Goal: Check status

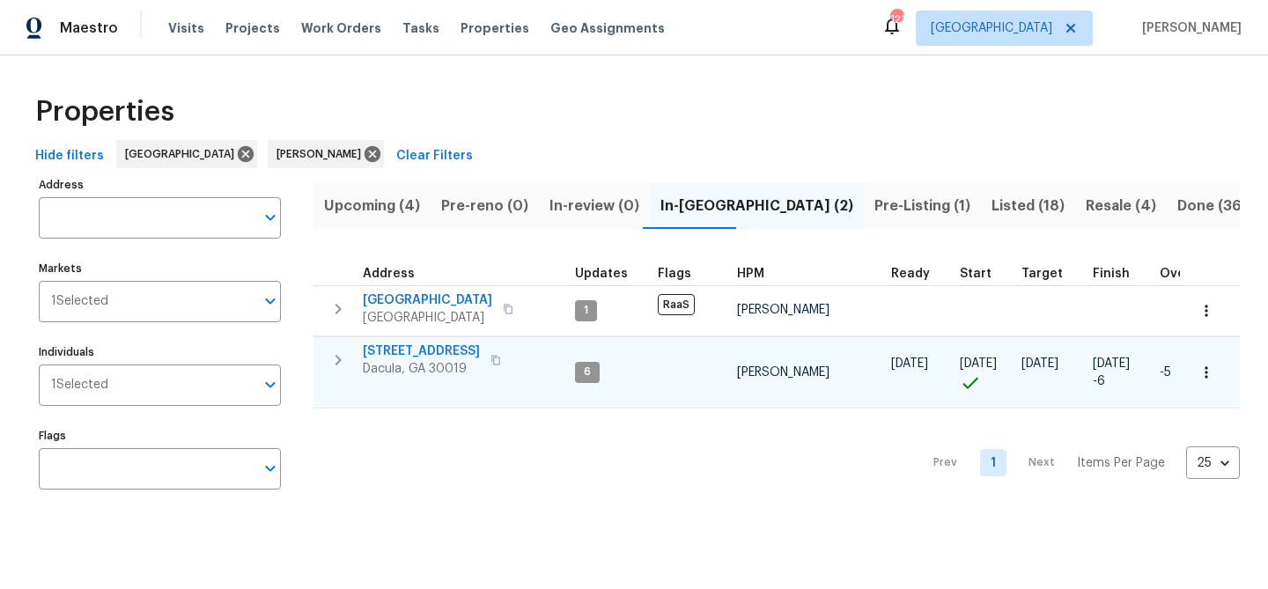
click at [500, 364] on icon "button" at bounding box center [495, 360] width 9 height 10
click at [501, 360] on icon "button" at bounding box center [496, 360] width 11 height 11
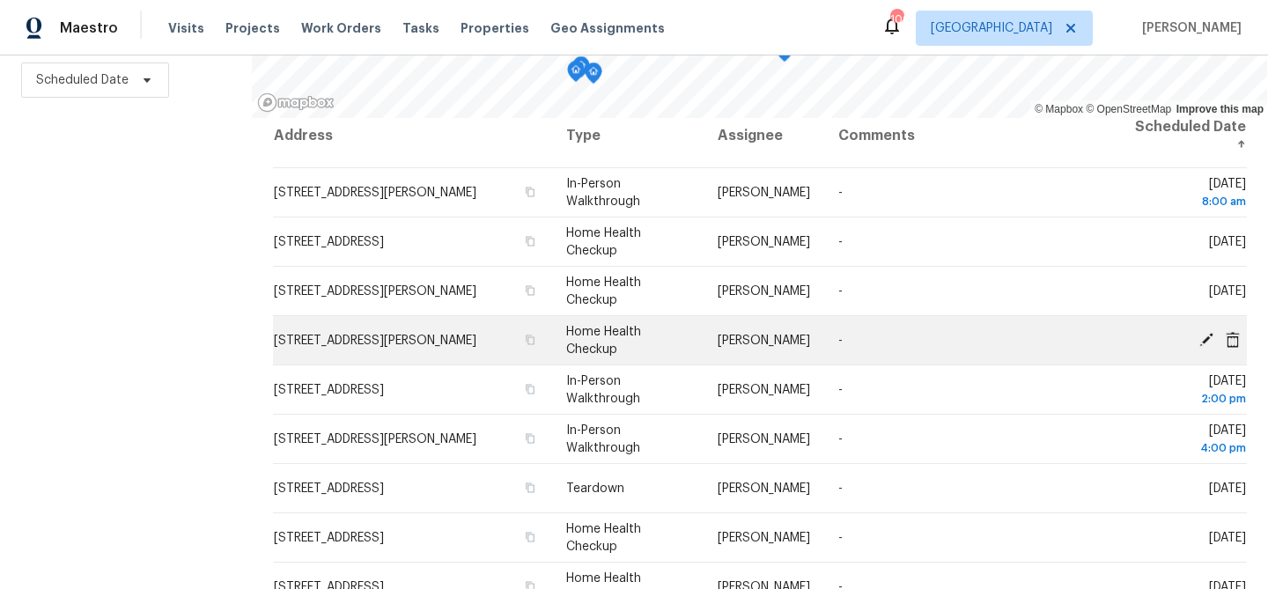
scroll to position [13, 0]
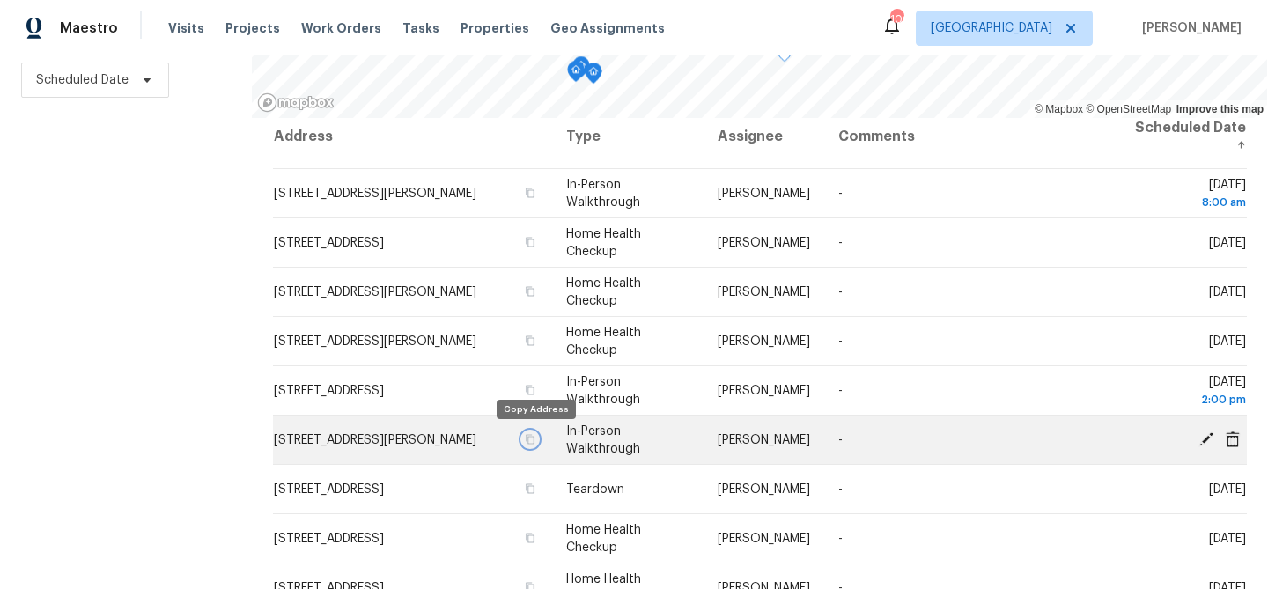
click at [536, 437] on icon "button" at bounding box center [530, 439] width 11 height 11
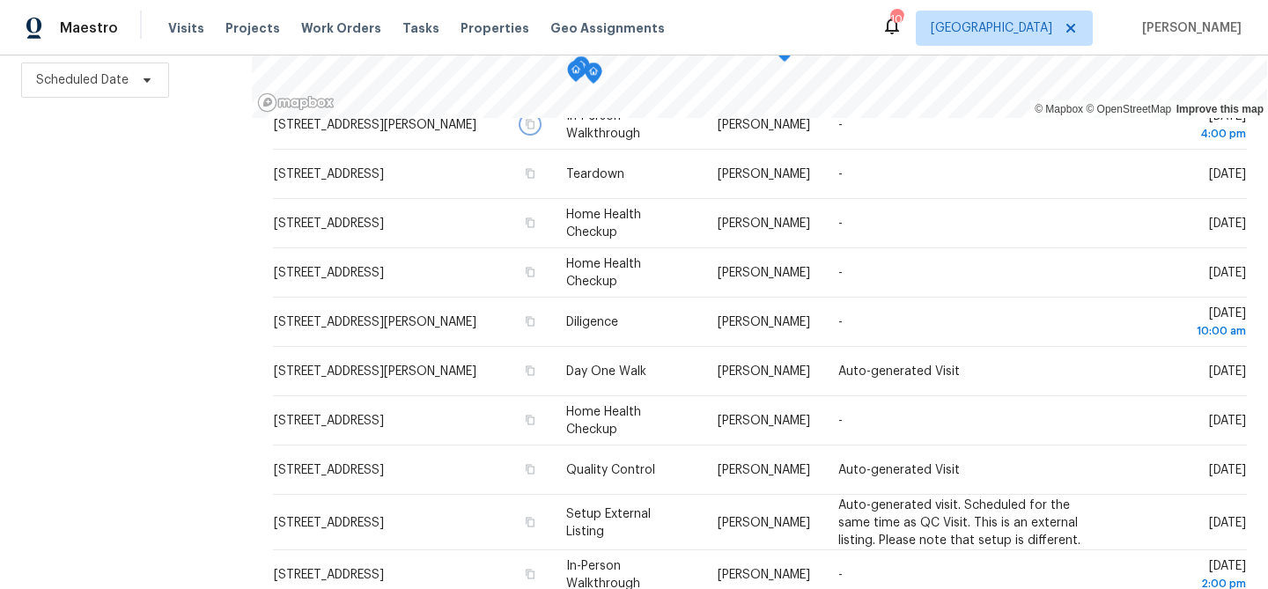
scroll to position [331, 0]
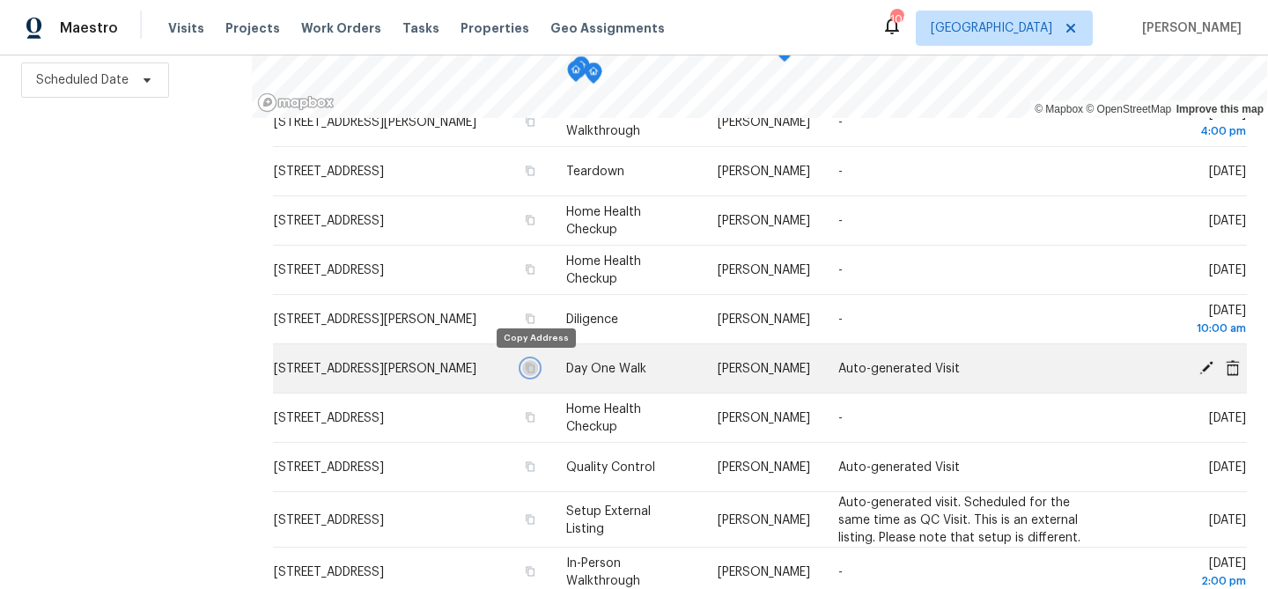
click at [535, 370] on icon "button" at bounding box center [530, 368] width 11 height 11
